Goal: Information Seeking & Learning: Find contact information

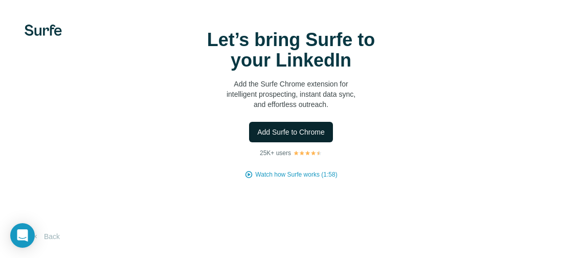
click at [296, 125] on button "Add Surfe to Chrome" at bounding box center [291, 132] width 84 height 20
click at [317, 129] on span "Add Surfe to Chrome" at bounding box center [290, 132] width 67 height 10
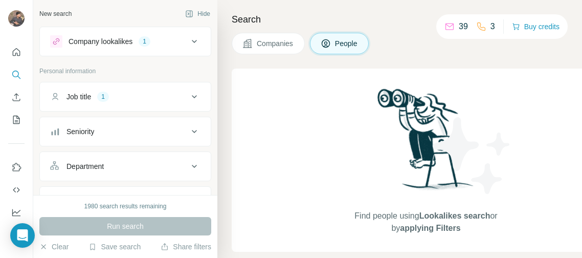
click at [107, 37] on div "Company lookalikes" at bounding box center [100, 41] width 64 height 10
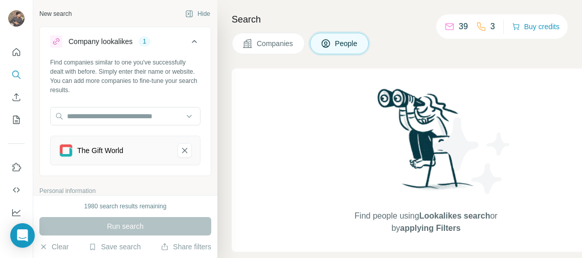
click at [152, 167] on div "Find companies similar to one you've successfully dealt with before. Simply ent…" at bounding box center [125, 116] width 171 height 116
click at [186, 150] on icon "The Gift World-remove-button" at bounding box center [184, 150] width 9 height 10
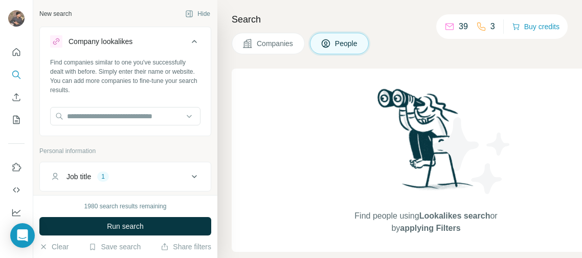
click at [152, 166] on button "Job title 1" at bounding box center [125, 176] width 171 height 25
click at [156, 176] on div "Job title 1" at bounding box center [119, 176] width 138 height 10
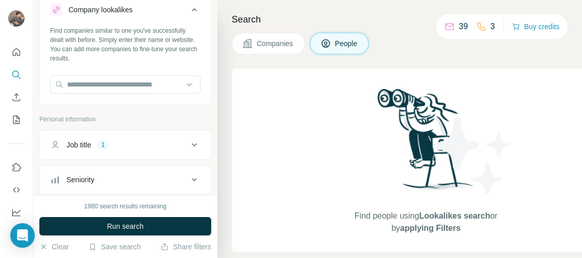
scroll to position [36, 0]
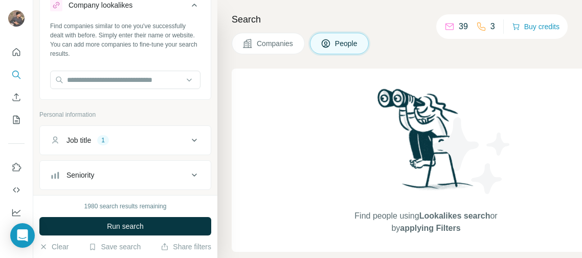
click at [192, 136] on icon at bounding box center [194, 140] width 12 height 12
click at [151, 158] on input "text" at bounding box center [115, 165] width 130 height 18
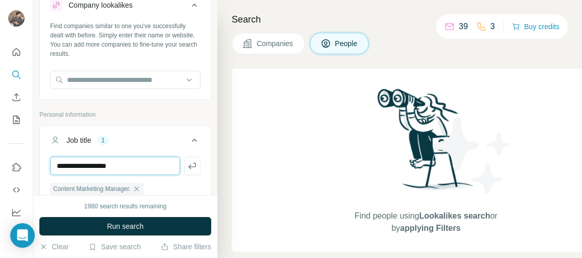
type input "**********"
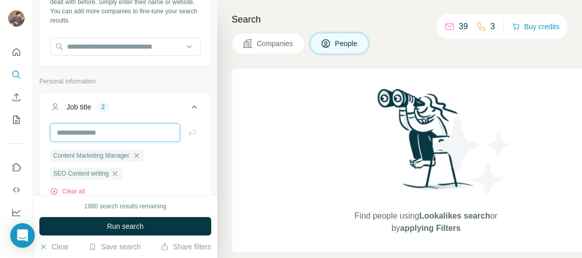
scroll to position [84, 0]
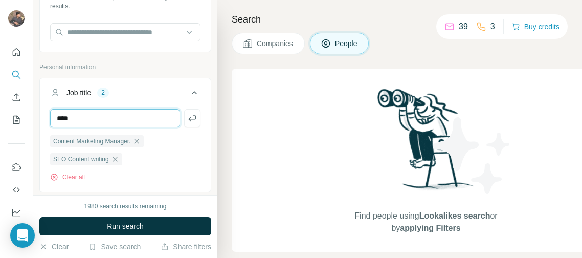
type input "*****"
type input "**********"
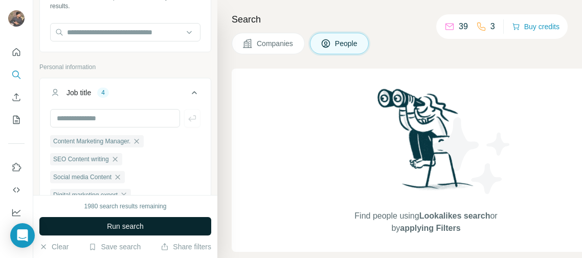
click at [95, 224] on button "Run search" at bounding box center [125, 226] width 172 height 18
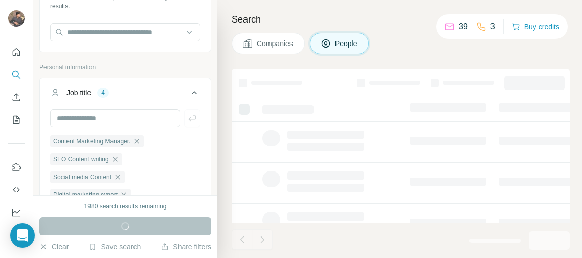
click at [482, 28] on div "3" at bounding box center [485, 26] width 19 height 12
click at [458, 32] on p "39" at bounding box center [462, 26] width 9 height 12
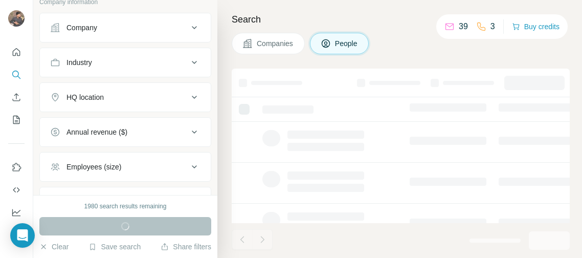
scroll to position [434, 0]
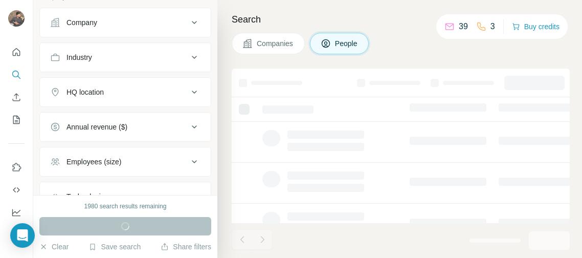
click at [157, 91] on div "HQ location" at bounding box center [119, 92] width 138 height 10
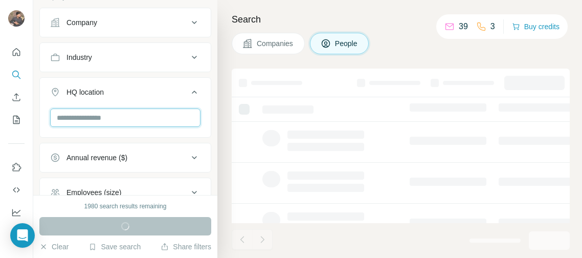
click at [156, 114] on input "text" at bounding box center [125, 117] width 150 height 18
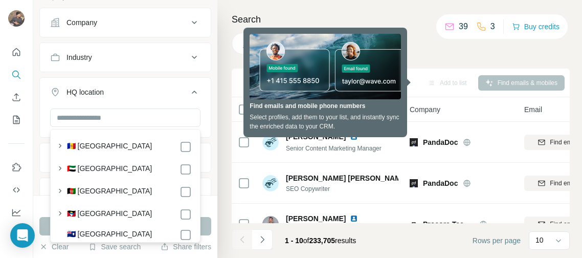
click at [501, 61] on div "Search Companies People Add to list Find emails & mobiles 0 selected People Com…" at bounding box center [399, 129] width 364 height 258
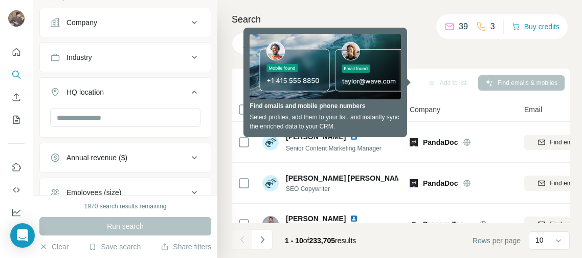
click at [511, 40] on div "Companies People" at bounding box center [401, 43] width 338 height 21
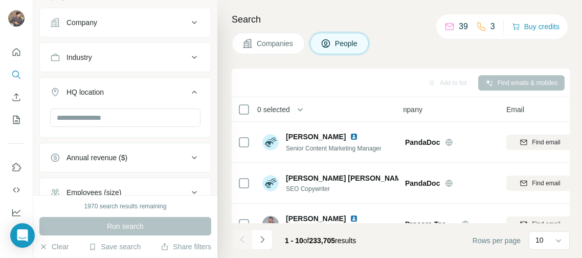
scroll to position [0, 2]
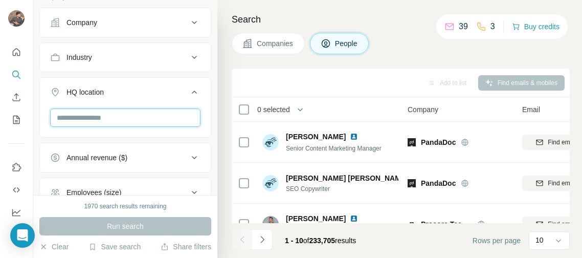
click at [78, 118] on input "text" at bounding box center [125, 117] width 150 height 18
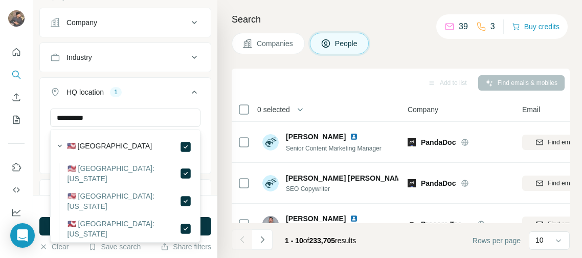
click at [173, 145] on div "🇺🇸 [GEOGRAPHIC_DATA]" at bounding box center [129, 147] width 125 height 12
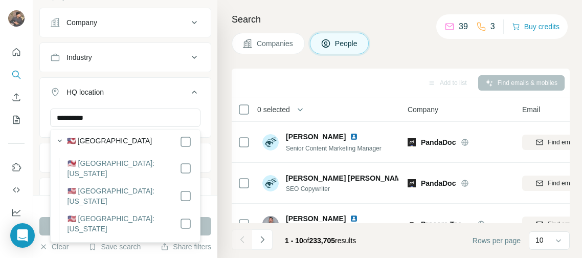
scroll to position [5, 0]
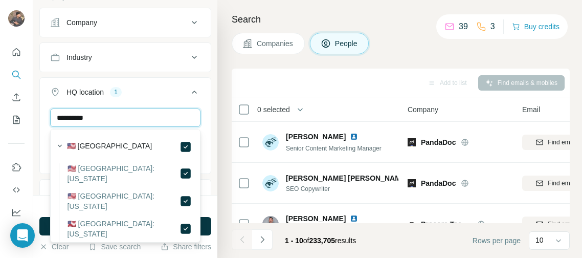
click at [169, 121] on input "**********" at bounding box center [125, 117] width 150 height 18
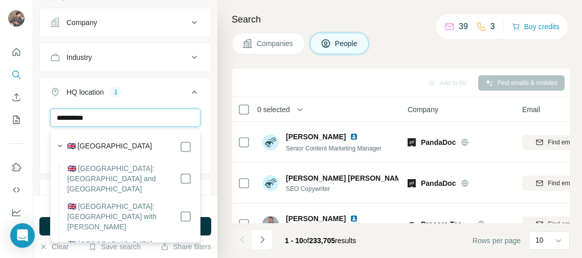
click at [180, 112] on input "**********" at bounding box center [125, 117] width 150 height 18
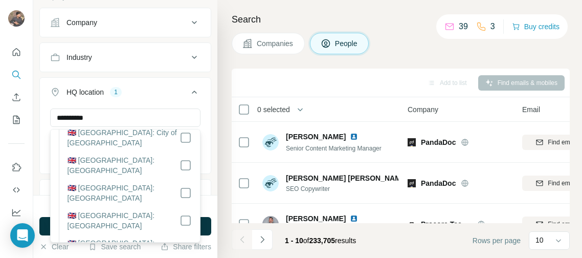
click at [161, 182] on label "🇬🇧 [GEOGRAPHIC_DATA]: [GEOGRAPHIC_DATA]" at bounding box center [123, 192] width 112 height 20
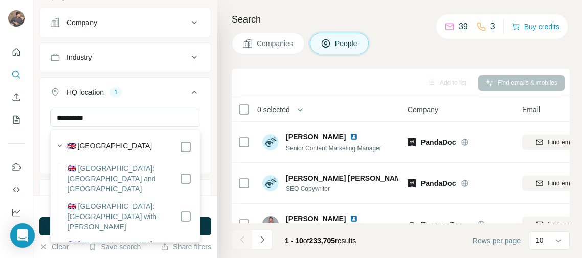
click at [69, 146] on label "🇬🇧 [GEOGRAPHIC_DATA]" at bounding box center [109, 147] width 85 height 12
click at [60, 145] on icon "button" at bounding box center [60, 146] width 10 height 10
click at [60, 145] on icon "button" at bounding box center [60, 146] width 4 height 3
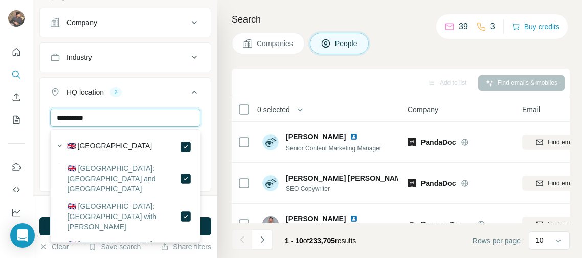
click at [166, 111] on input "**********" at bounding box center [125, 117] width 150 height 18
type input "**********"
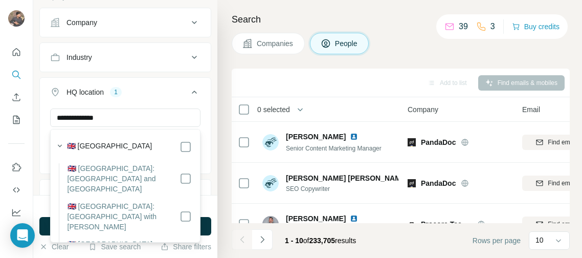
click at [173, 96] on div "HQ location 1" at bounding box center [119, 92] width 138 height 10
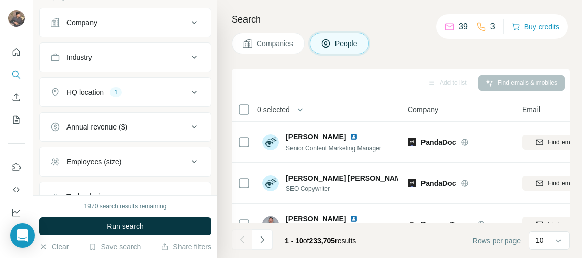
click at [180, 83] on button "HQ location 1" at bounding box center [125, 92] width 171 height 25
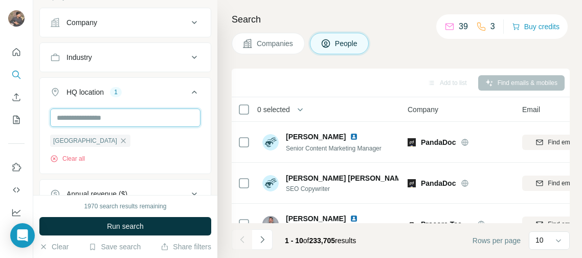
click at [167, 113] on input "text" at bounding box center [125, 117] width 150 height 18
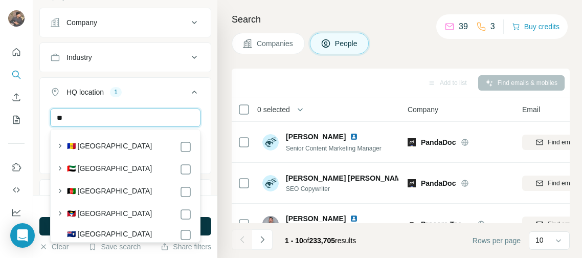
type input "*"
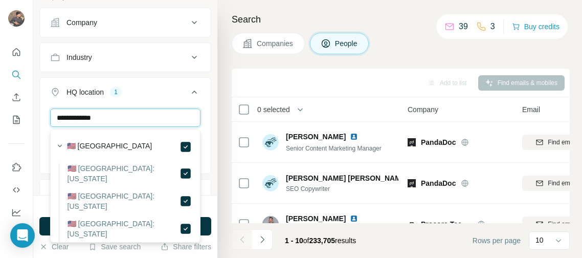
type input "**********"
click at [183, 94] on div "HQ location 1" at bounding box center [119, 92] width 138 height 10
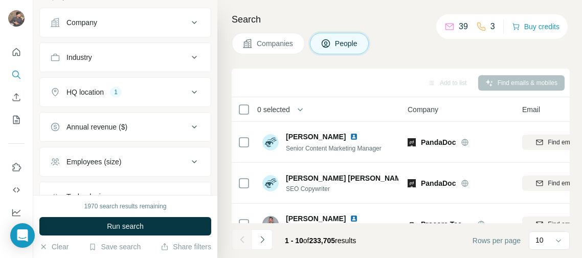
click at [183, 94] on div "HQ location 1" at bounding box center [119, 92] width 138 height 10
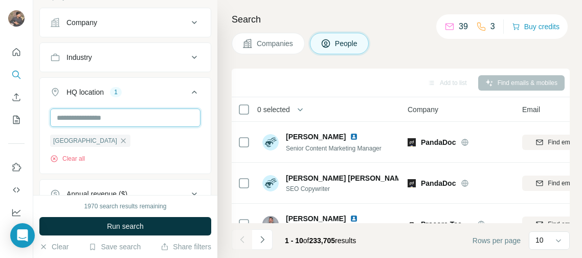
click at [170, 112] on input "text" at bounding box center [125, 117] width 150 height 18
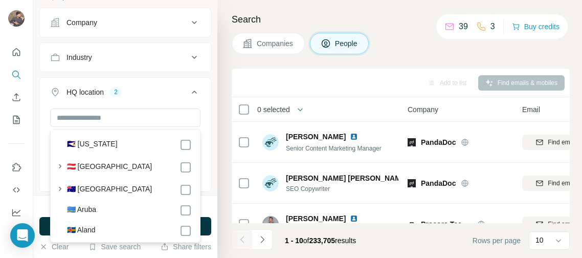
scroll to position [219, 0]
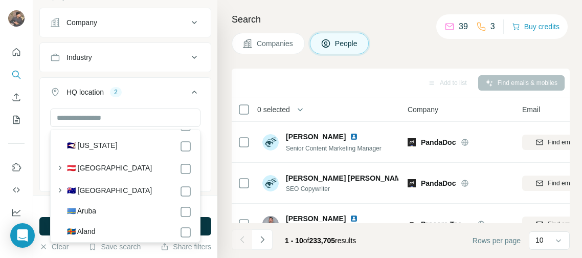
click at [179, 168] on div "🇦🇹 [GEOGRAPHIC_DATA]" at bounding box center [129, 169] width 125 height 12
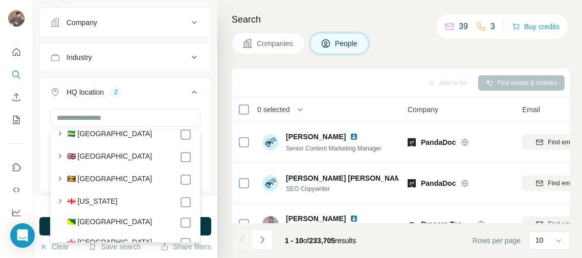
scroll to position [1666, 0]
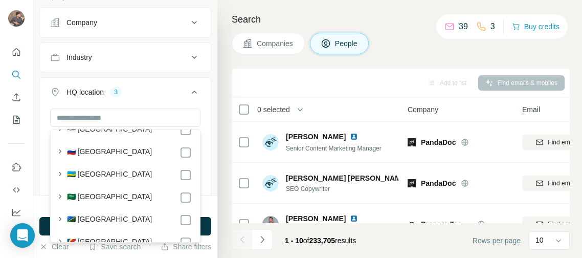
scroll to position [4205, 0]
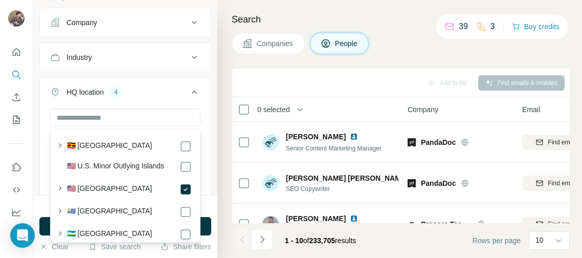
scroll to position [5125, 0]
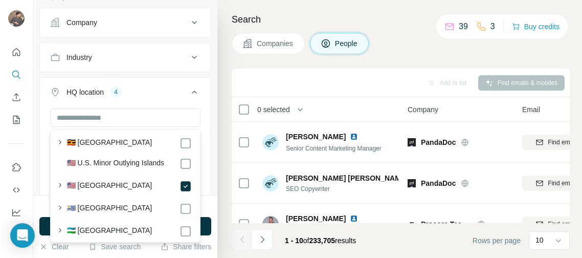
click at [176, 93] on div "HQ location 4" at bounding box center [119, 92] width 138 height 10
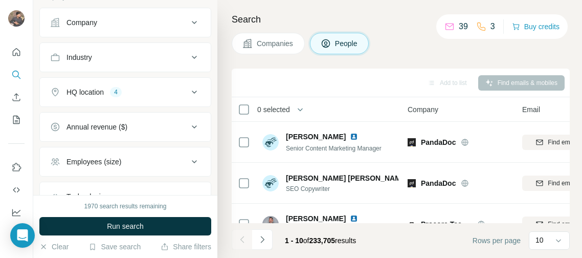
click at [186, 124] on div "Annual revenue ($)" at bounding box center [119, 127] width 138 height 10
click at [84, 150] on li "0-1M" at bounding box center [125, 149] width 150 height 13
click at [53, 147] on icon at bounding box center [56, 149] width 12 height 12
click at [56, 163] on icon at bounding box center [56, 168] width 10 height 10
click at [180, 113] on div "Annual revenue ($) 2 0-1M 1-10M 10-50M 50-100M 100-500M 500-1000M >1000M Clear …" at bounding box center [125, 203] width 172 height 183
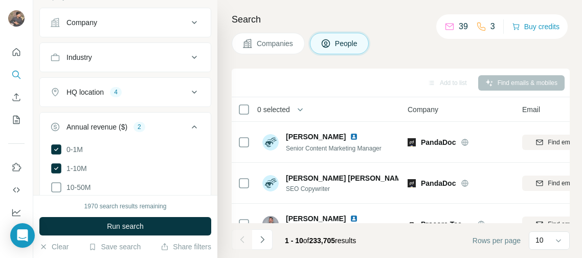
click at [183, 108] on ul "Company Industry HQ location 4 Annual revenue ($) 2 0-1M 1-10M 10-50M 50-100M 1…" at bounding box center [125, 204] width 172 height 392
click at [193, 130] on icon at bounding box center [194, 127] width 12 height 12
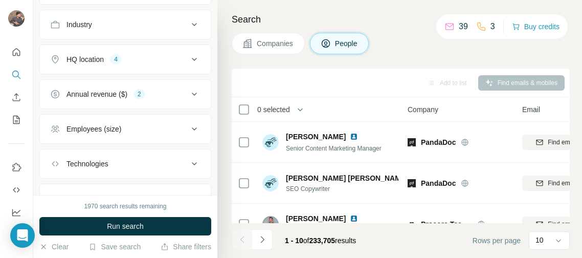
scroll to position [469, 0]
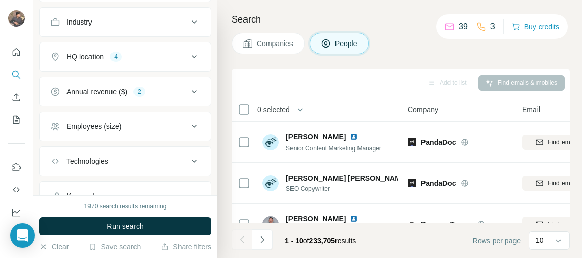
click at [191, 129] on icon at bounding box center [194, 126] width 12 height 12
click at [191, 122] on icon at bounding box center [194, 126] width 12 height 12
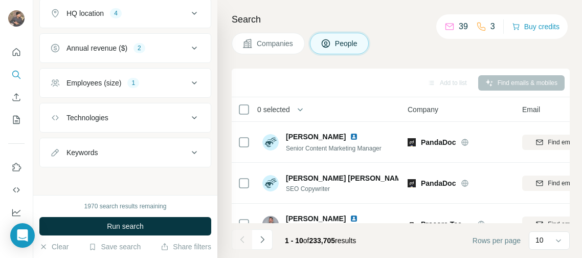
click at [191, 150] on icon at bounding box center [194, 152] width 12 height 12
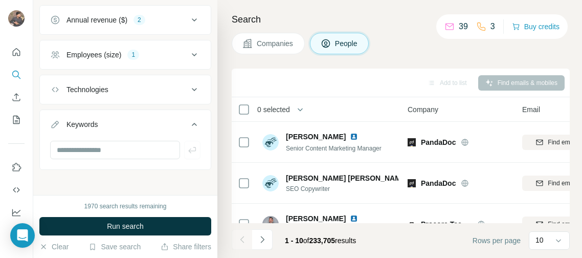
scroll to position [543, 0]
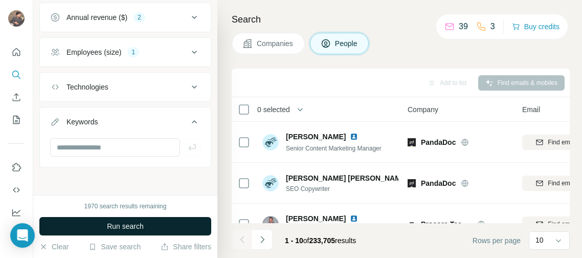
click at [130, 220] on button "Run search" at bounding box center [125, 226] width 172 height 18
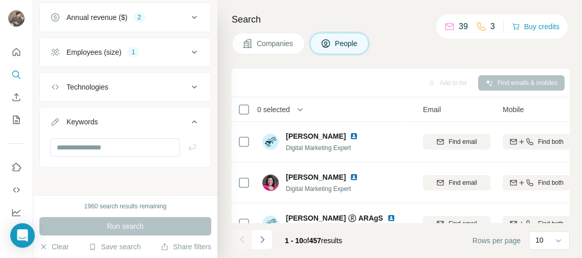
scroll to position [1, 102]
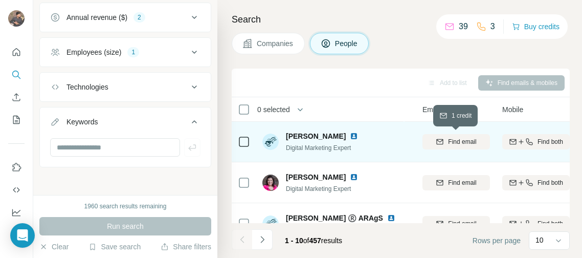
click at [440, 139] on icon "button" at bounding box center [439, 141] width 8 height 8
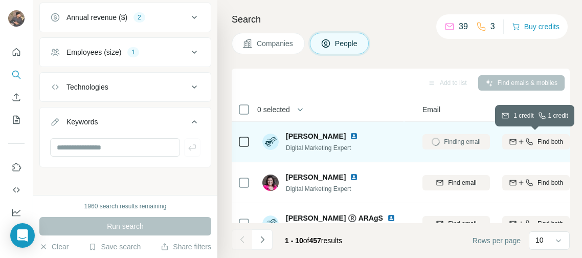
click at [525, 145] on icon "button" at bounding box center [529, 141] width 8 height 8
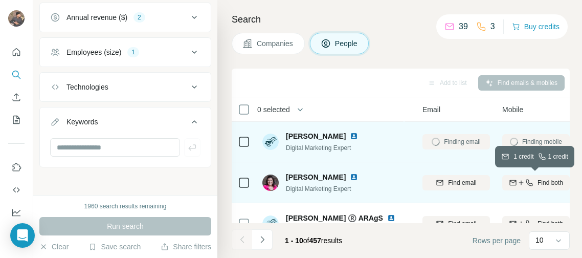
click at [529, 181] on icon "button" at bounding box center [529, 182] width 8 height 8
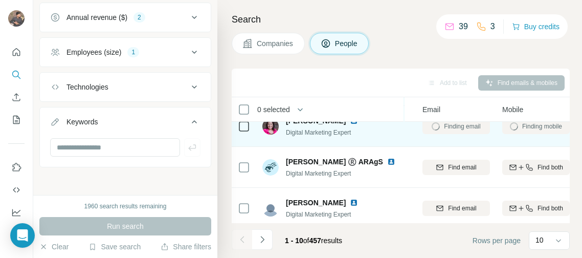
scroll to position [59, 102]
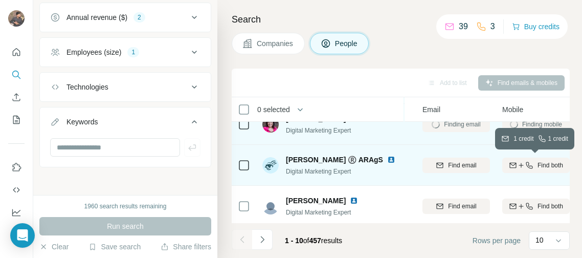
click at [525, 167] on icon "button" at bounding box center [529, 165] width 8 height 8
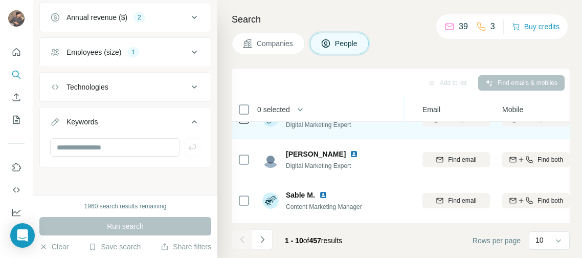
scroll to position [108, 102]
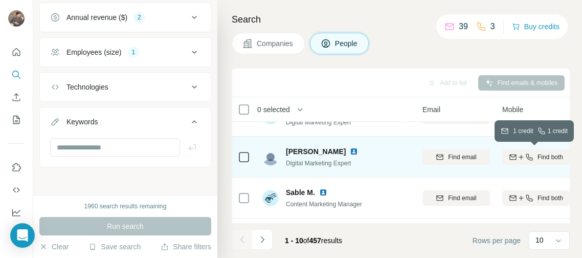
click at [520, 157] on icon "button" at bounding box center [521, 157] width 8 height 8
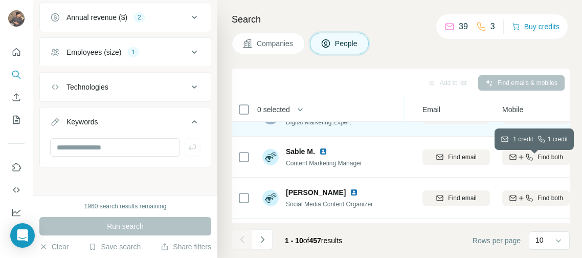
scroll to position [153, 102]
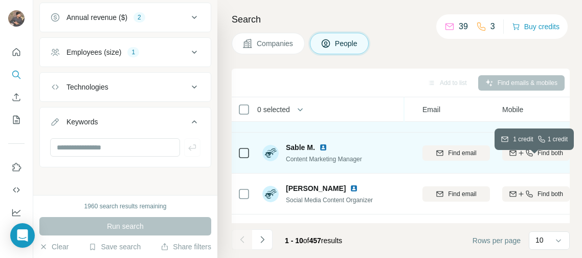
click at [520, 152] on icon "button" at bounding box center [520, 152] width 5 height 1
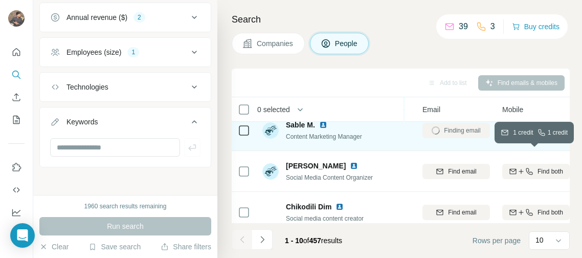
scroll to position [194, 102]
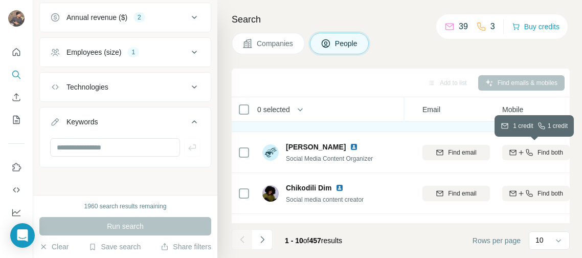
click at [520, 152] on icon "button" at bounding box center [521, 152] width 8 height 8
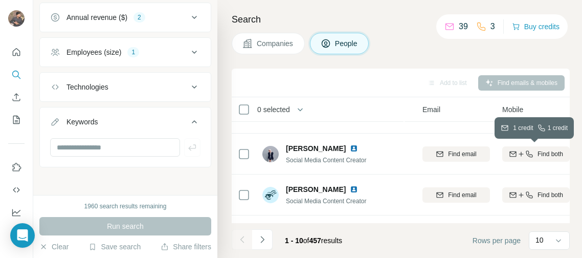
scroll to position [280, 102]
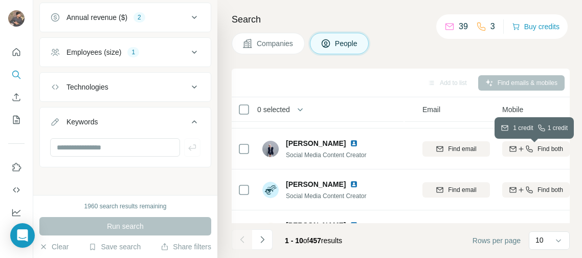
click at [520, 152] on icon "button" at bounding box center [521, 149] width 8 height 8
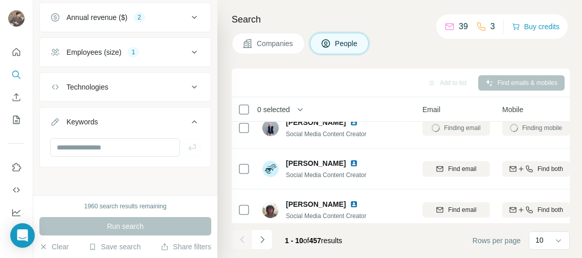
scroll to position [307, 102]
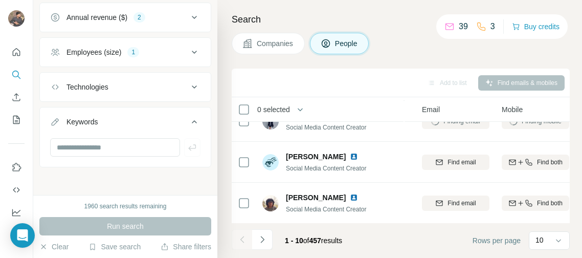
click at [520, 152] on div "Find both" at bounding box center [534, 162] width 67 height 28
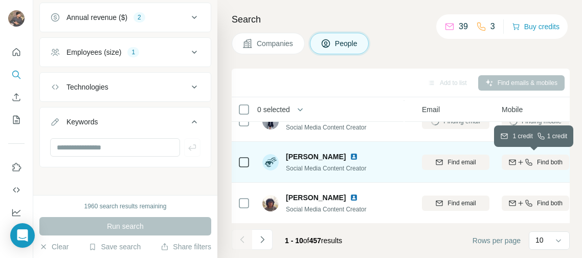
click at [517, 165] on icon "button" at bounding box center [520, 162] width 8 height 8
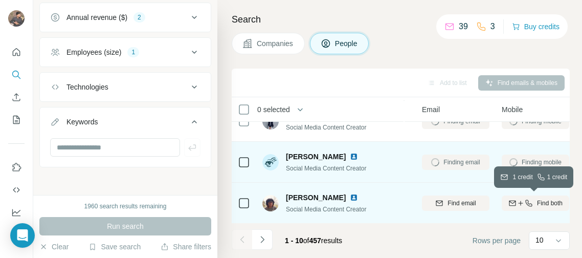
click at [518, 202] on icon "button" at bounding box center [520, 203] width 8 height 8
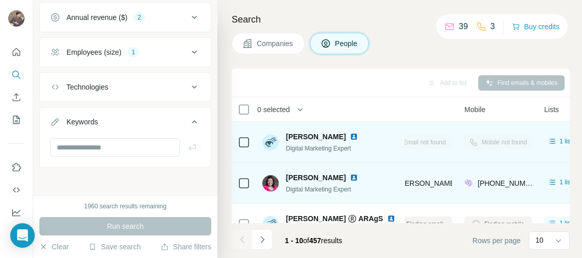
scroll to position [0, 139]
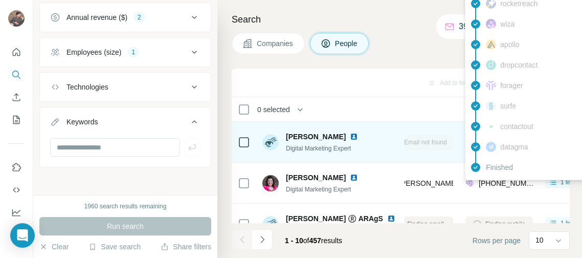
click at [488, 185] on span "[PHONE_NUMBER]" at bounding box center [510, 183] width 64 height 8
copy span "447397188895"
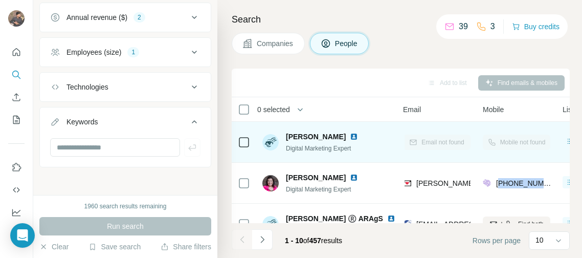
scroll to position [0, 120]
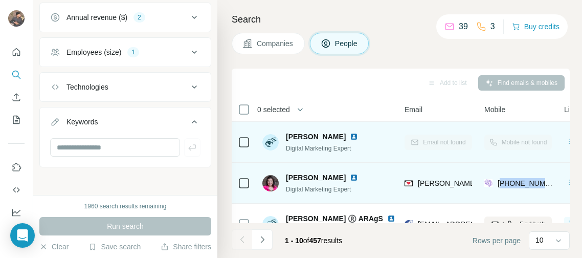
click at [439, 181] on span "[PERSON_NAME][EMAIL_ADDRESS][DOMAIN_NAME]" at bounding box center [508, 183] width 180 height 8
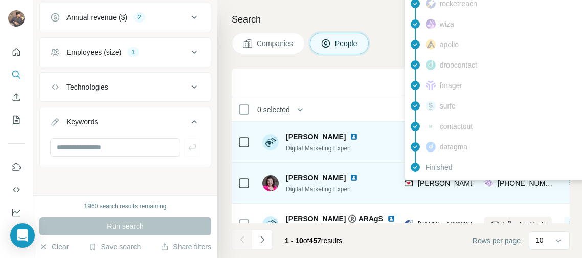
click at [459, 196] on div "[PERSON_NAME][EMAIL_ADDRESS][DOMAIN_NAME]" at bounding box center [437, 183] width 67 height 28
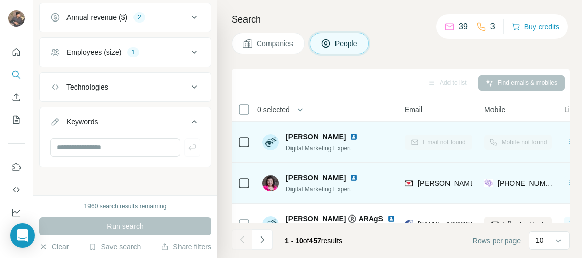
click at [431, 183] on span "[PERSON_NAME][EMAIL_ADDRESS][DOMAIN_NAME]" at bounding box center [508, 183] width 180 height 8
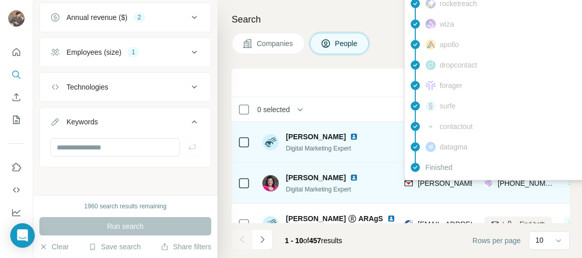
click at [472, 198] on td "[PERSON_NAME][EMAIL_ADDRESS][DOMAIN_NAME]" at bounding box center [438, 183] width 80 height 41
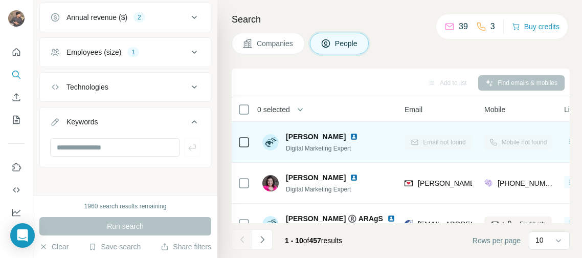
click at [495, 148] on div "Mobile not found" at bounding box center [517, 142] width 67 height 28
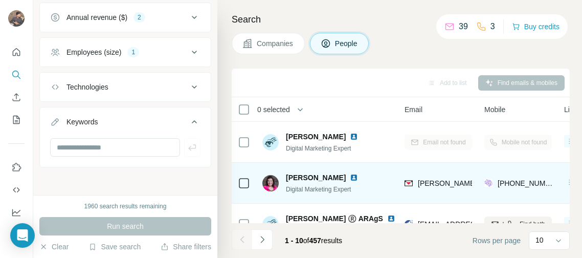
click at [463, 188] on div "[PERSON_NAME][EMAIL_ADDRESS][DOMAIN_NAME]" at bounding box center [496, 184] width 185 height 12
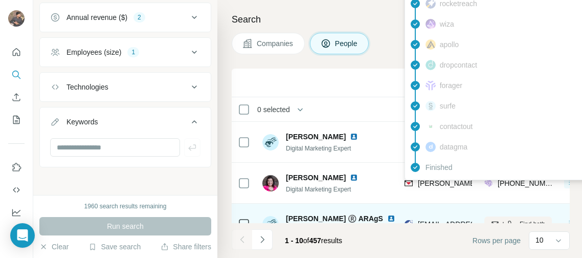
click at [431, 203] on td "[EMAIL_ADDRESS][PERSON_NAME][DOMAIN_NAME]" at bounding box center [438, 223] width 80 height 41
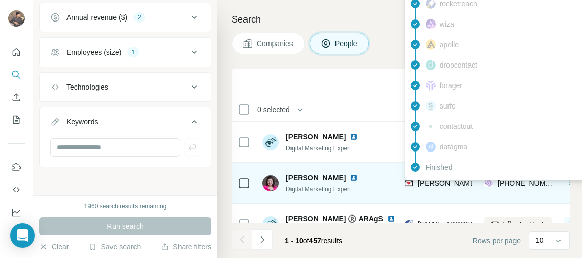
click at [435, 183] on span "[PERSON_NAME][EMAIL_ADDRESS][DOMAIN_NAME]" at bounding box center [508, 183] width 180 height 8
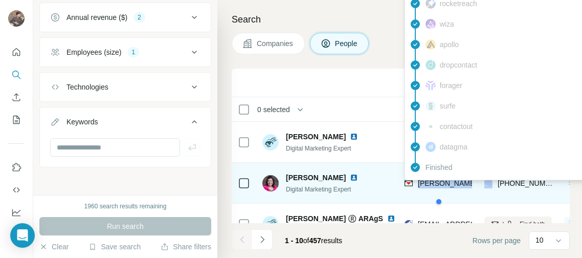
click at [435, 183] on span "[PERSON_NAME][EMAIL_ADDRESS][DOMAIN_NAME]" at bounding box center [508, 183] width 180 height 8
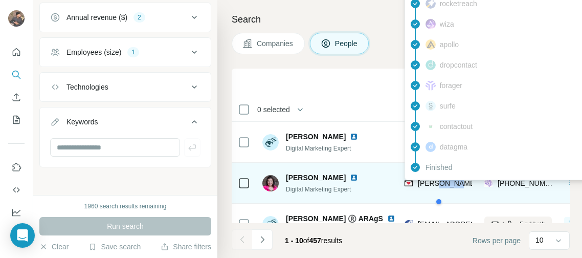
click at [435, 183] on span "[PERSON_NAME][EMAIL_ADDRESS][DOMAIN_NAME]" at bounding box center [508, 183] width 180 height 8
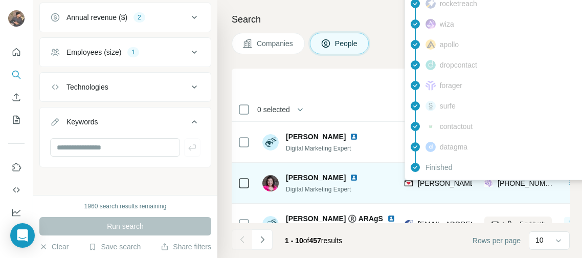
click at [435, 183] on span "[PERSON_NAME][EMAIL_ADDRESS][DOMAIN_NAME]" at bounding box center [508, 183] width 180 height 8
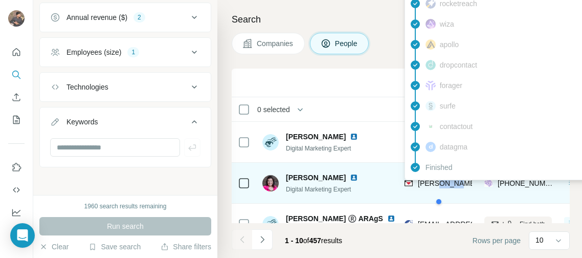
click at [435, 183] on span "[PERSON_NAME][EMAIL_ADDRESS][DOMAIN_NAME]" at bounding box center [508, 183] width 180 height 8
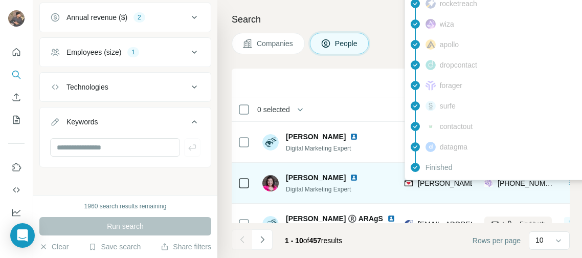
click at [435, 183] on span "[PERSON_NAME][EMAIL_ADDRESS][DOMAIN_NAME]" at bounding box center [508, 183] width 180 height 8
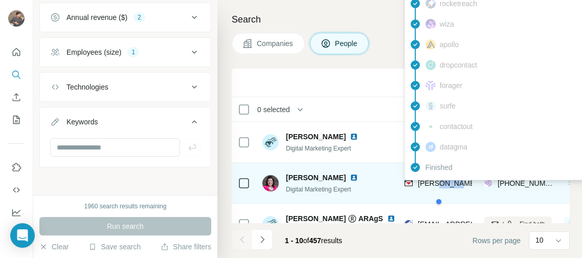
click at [435, 183] on span "[PERSON_NAME][EMAIL_ADDRESS][DOMAIN_NAME]" at bounding box center [508, 183] width 180 height 8
click at [422, 182] on span "[PERSON_NAME][EMAIL_ADDRESS][DOMAIN_NAME]" at bounding box center [508, 183] width 180 height 8
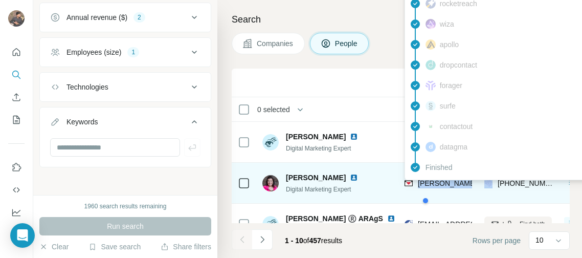
copy span "[PERSON_NAME][EMAIL_ADDRESS][DOMAIN_NAME]"
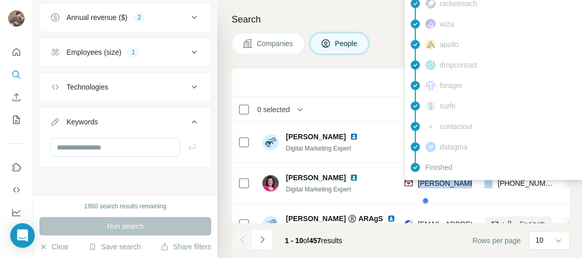
click at [288, 63] on div "Search Companies People Add to list Find emails & mobiles 0 selected People Com…" at bounding box center [399, 129] width 364 height 258
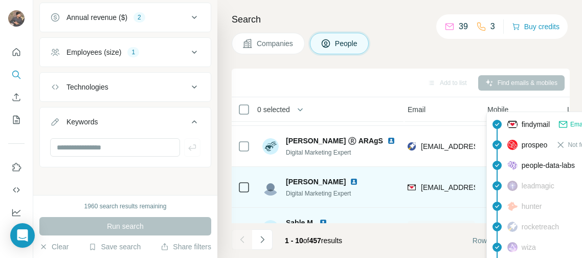
scroll to position [77, 112]
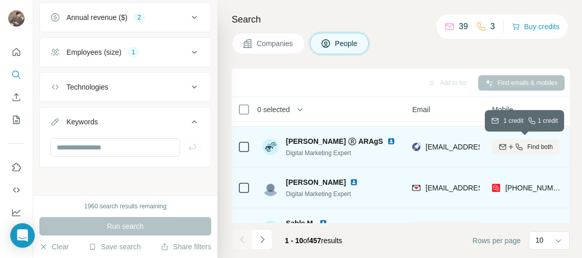
click at [515, 144] on icon "button" at bounding box center [519, 147] width 8 height 8
click at [522, 146] on div "Find both" at bounding box center [525, 146] width 67 height 9
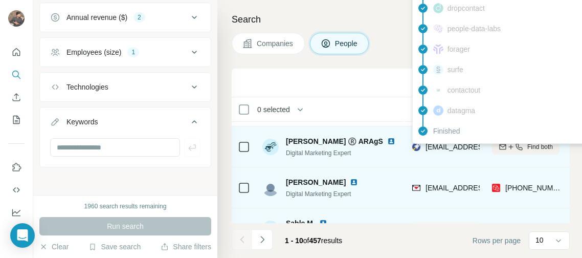
click at [467, 147] on span "[EMAIL_ADDRESS][PERSON_NAME][DOMAIN_NAME]" at bounding box center [515, 147] width 180 height 8
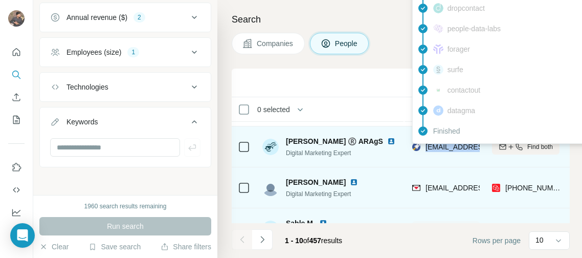
click at [467, 147] on span "[EMAIL_ADDRESS][PERSON_NAME][DOMAIN_NAME]" at bounding box center [515, 147] width 180 height 8
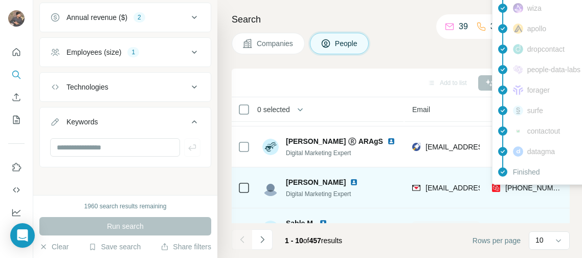
click at [543, 184] on span "[PHONE_NUMBER]" at bounding box center [537, 187] width 64 height 8
copy tr "[PHONE_NUMBER]"
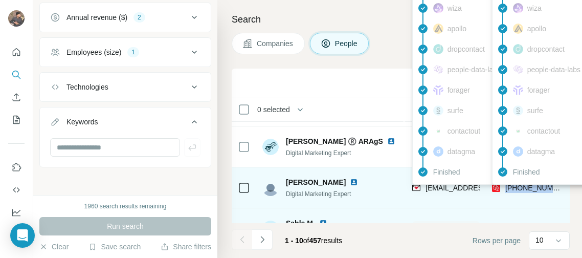
click at [432, 187] on span "[EMAIL_ADDRESS][DOMAIN_NAME]" at bounding box center [485, 187] width 121 height 8
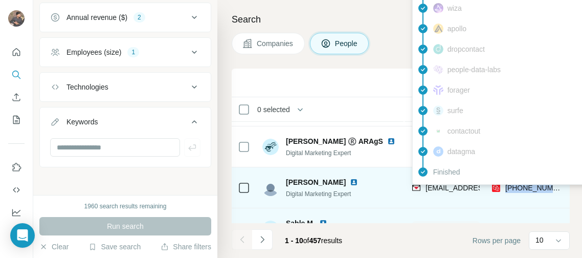
click at [432, 187] on span "[EMAIL_ADDRESS][DOMAIN_NAME]" at bounding box center [485, 187] width 121 height 8
copy span "[EMAIL_ADDRESS][DOMAIN_NAME]"
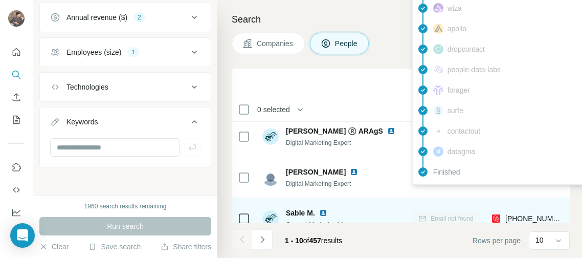
scroll to position [91, 112]
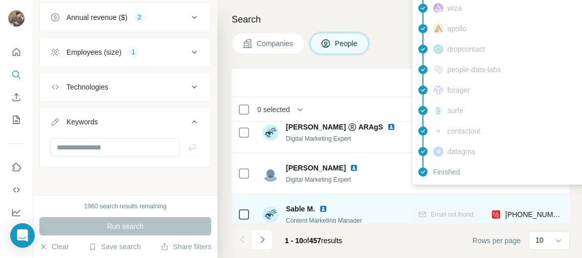
click at [514, 212] on span "[PHONE_NUMBER]" at bounding box center [537, 214] width 64 height 8
click at [512, 210] on span "[PHONE_NUMBER]" at bounding box center [537, 214] width 64 height 8
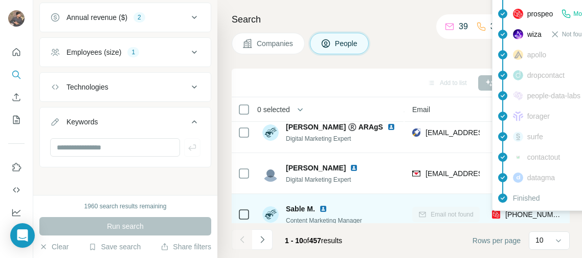
click at [533, 217] on span "[PHONE_NUMBER]" at bounding box center [537, 214] width 64 height 8
click at [522, 213] on span "[PHONE_NUMBER]" at bounding box center [537, 214] width 64 height 8
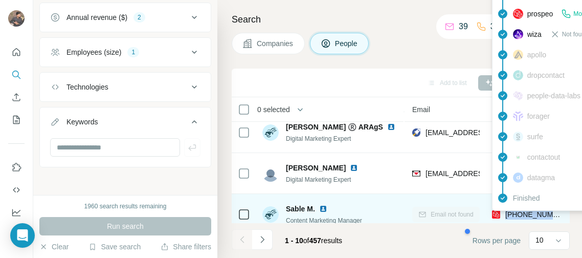
copy tr "[PHONE_NUMBER]"
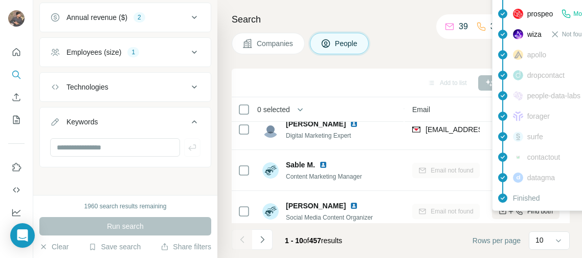
scroll to position [128, 112]
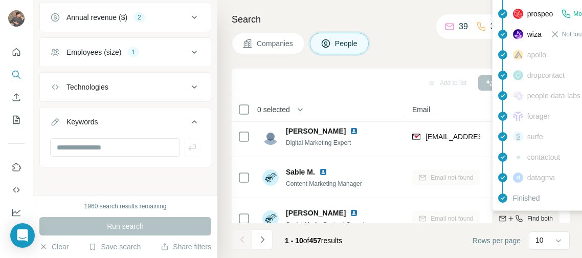
click at [390, 88] on div "Add to list Find emails & mobiles" at bounding box center [401, 83] width 328 height 18
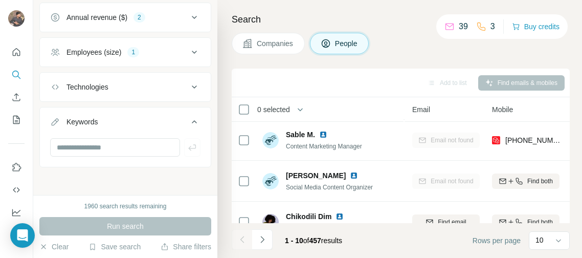
scroll to position [183, 112]
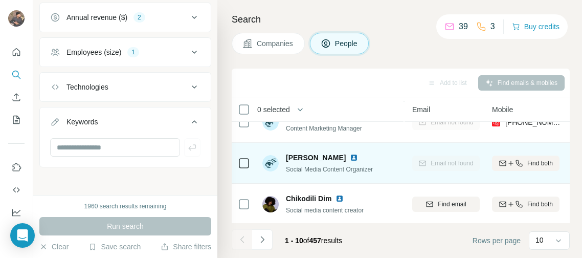
click at [541, 163] on span "Find both" at bounding box center [540, 162] width 26 height 9
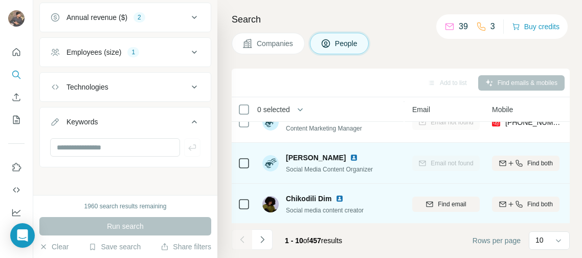
click at [535, 201] on span "Find both" at bounding box center [540, 203] width 26 height 9
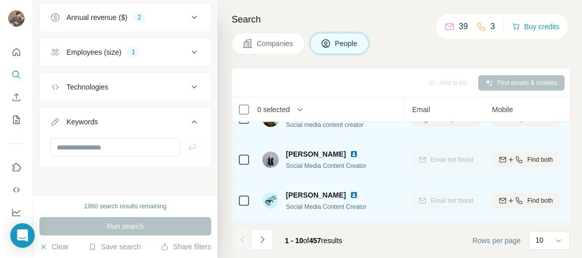
click at [535, 161] on span "Find both" at bounding box center [540, 159] width 26 height 9
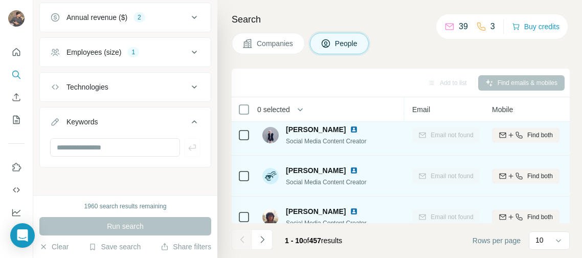
scroll to position [302, 112]
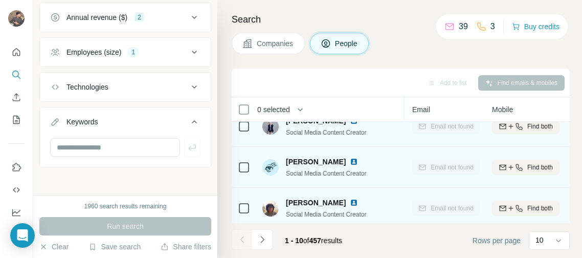
click at [539, 164] on span "Find both" at bounding box center [540, 167] width 26 height 9
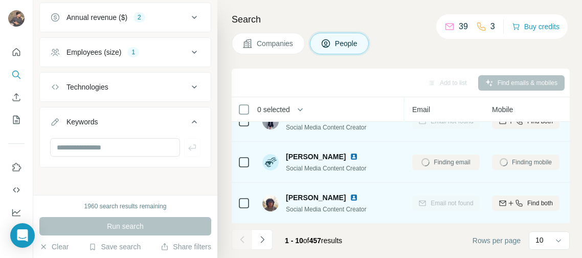
click at [535, 204] on span "Find both" at bounding box center [540, 202] width 26 height 9
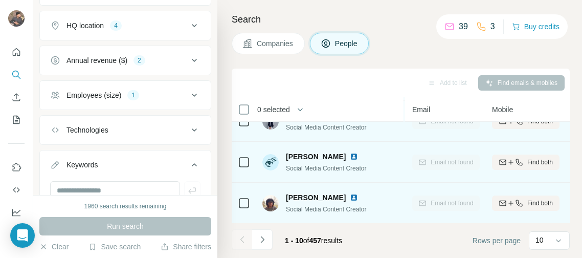
scroll to position [475, 0]
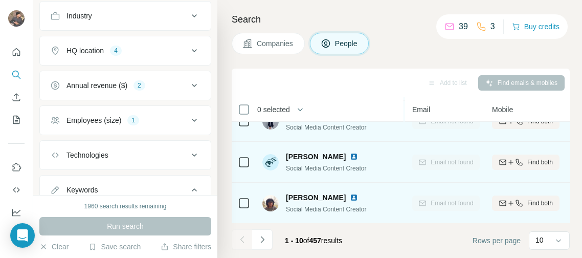
click at [194, 120] on icon at bounding box center [194, 120] width 5 height 3
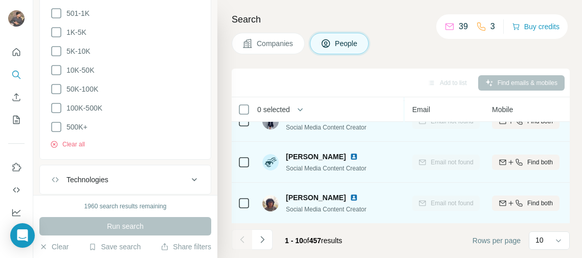
scroll to position [701, 0]
click at [61, 137] on button "Clear all" at bounding box center [67, 141] width 35 height 9
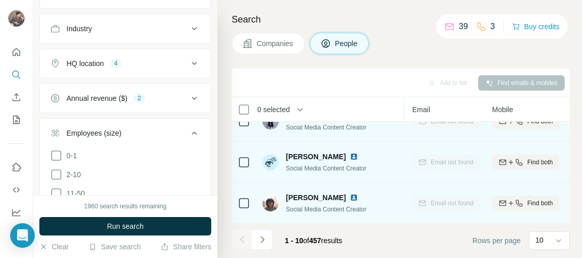
scroll to position [462, 0]
click at [194, 99] on icon at bounding box center [194, 98] width 5 height 3
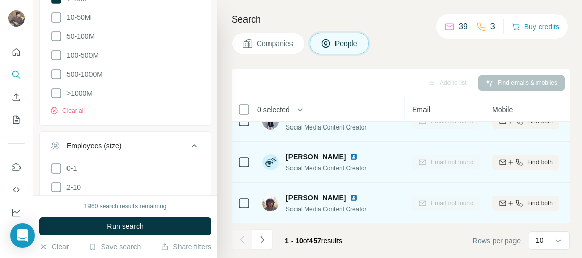
scroll to position [604, 0]
click at [71, 106] on button "Clear all" at bounding box center [67, 109] width 35 height 9
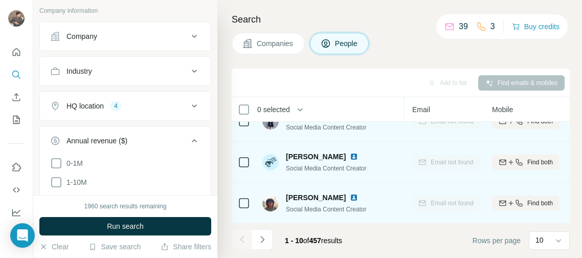
scroll to position [387, 0]
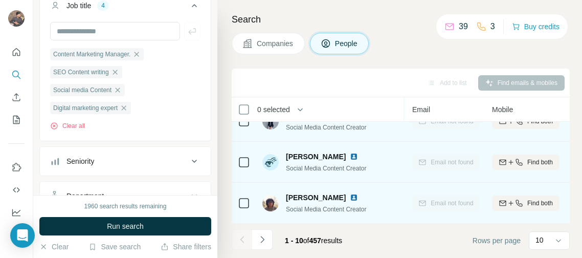
scroll to position [170, 0]
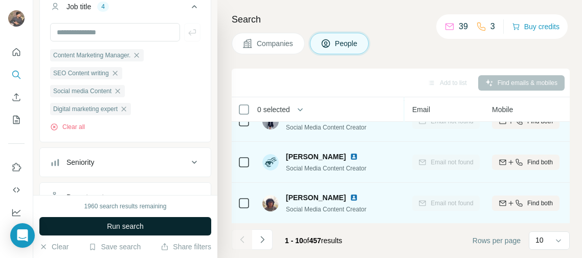
click at [158, 224] on button "Run search" at bounding box center [125, 226] width 172 height 18
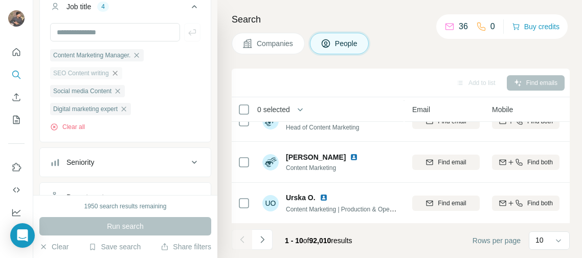
click at [117, 73] on icon "button" at bounding box center [115, 73] width 8 height 8
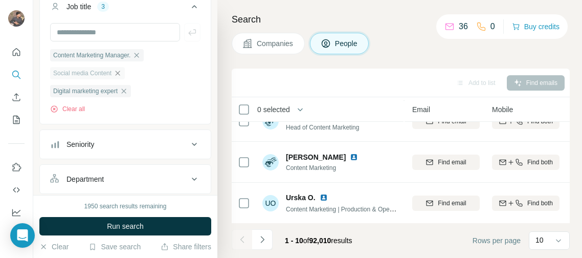
click at [121, 71] on icon "button" at bounding box center [117, 73] width 8 height 8
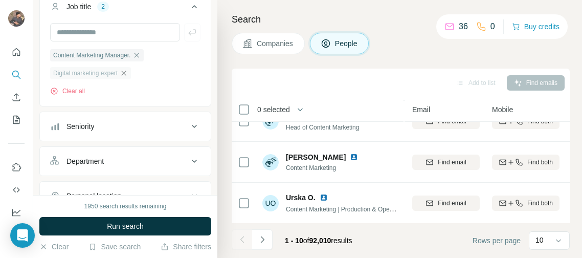
click at [126, 74] on icon "button" at bounding box center [124, 73] width 5 height 5
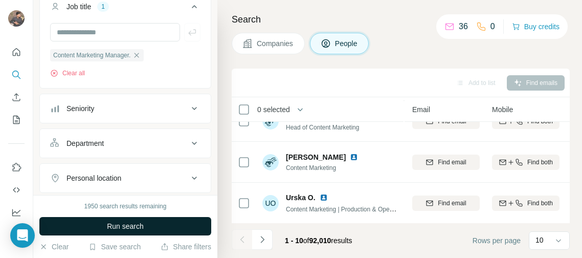
click at [101, 227] on button "Run search" at bounding box center [125, 226] width 172 height 18
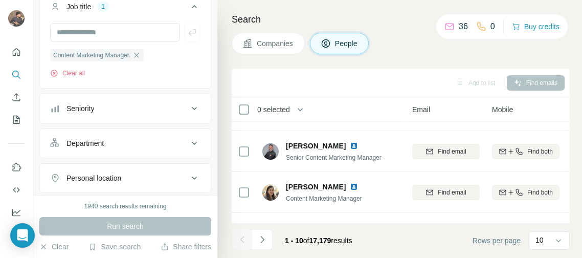
scroll to position [0, 112]
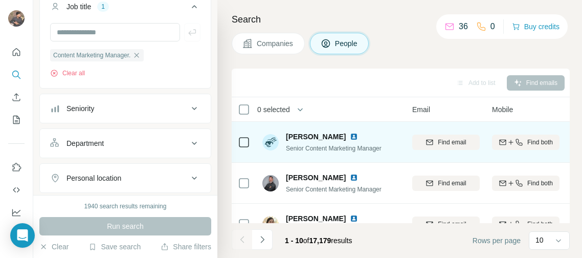
click at [538, 142] on span "Find both" at bounding box center [540, 141] width 26 height 9
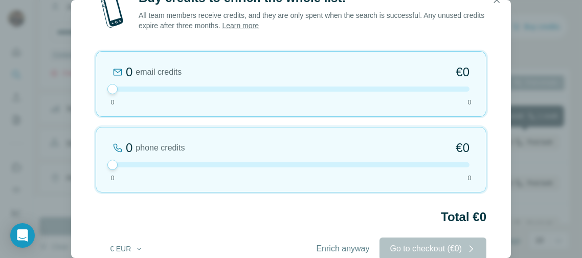
click at [534, 183] on div "Buy credits to enrich the whole list! All team members receive credits, and the…" at bounding box center [291, 129] width 582 height 258
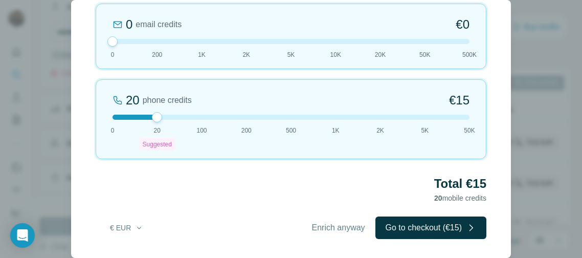
scroll to position [0, 0]
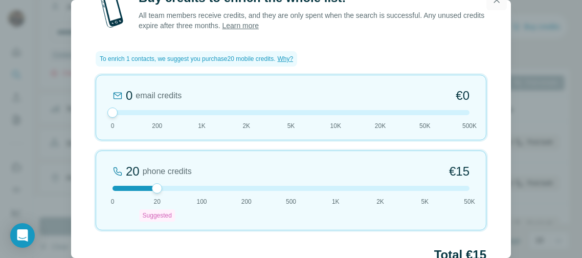
click at [490, 5] on button "button" at bounding box center [496, 0] width 20 height 20
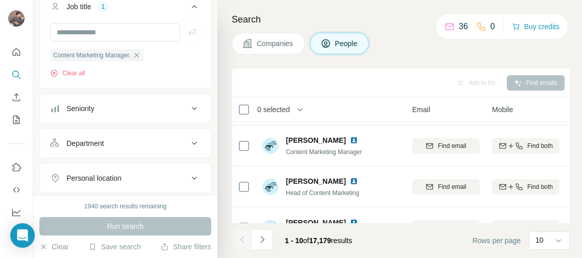
scroll to position [116, 112]
